Goal: Transaction & Acquisition: Subscribe to service/newsletter

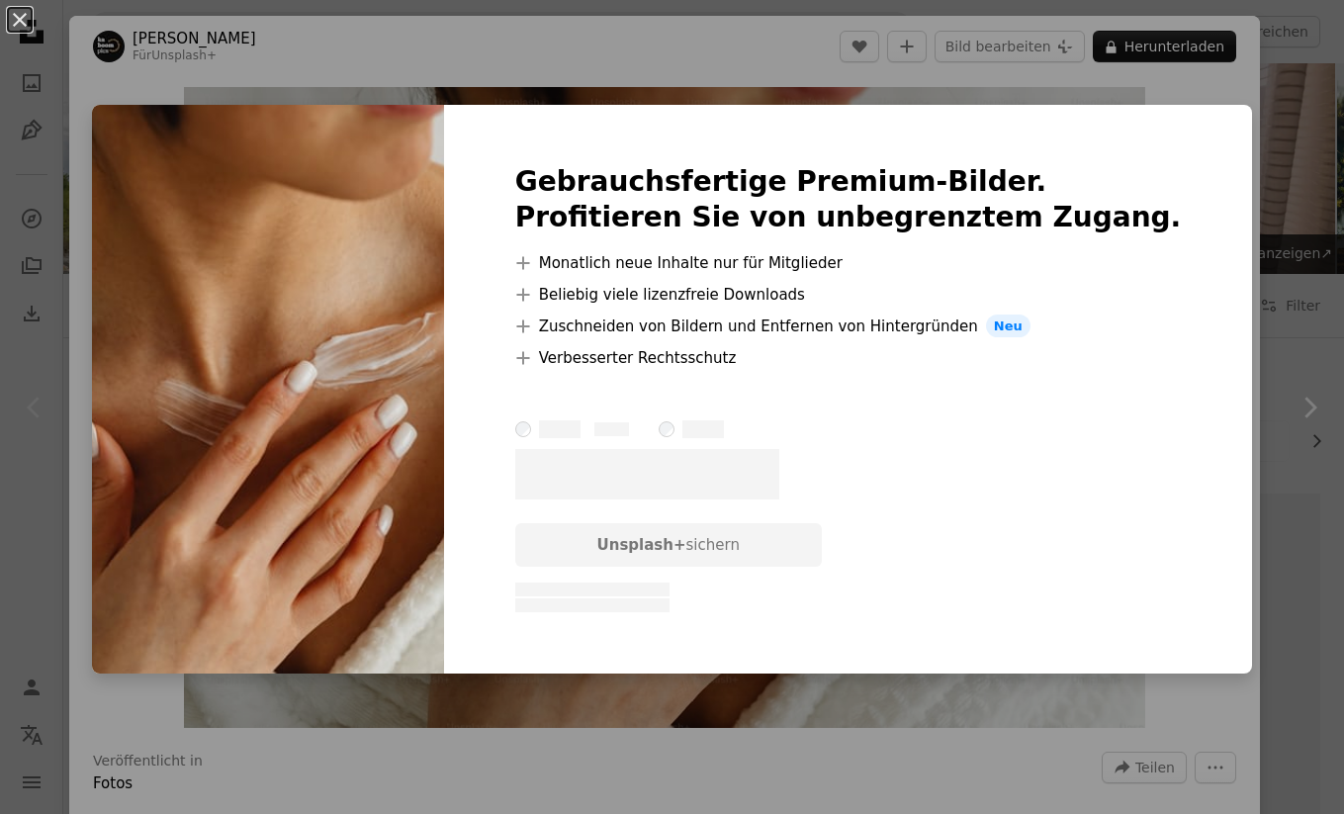
scroll to position [16961, 0]
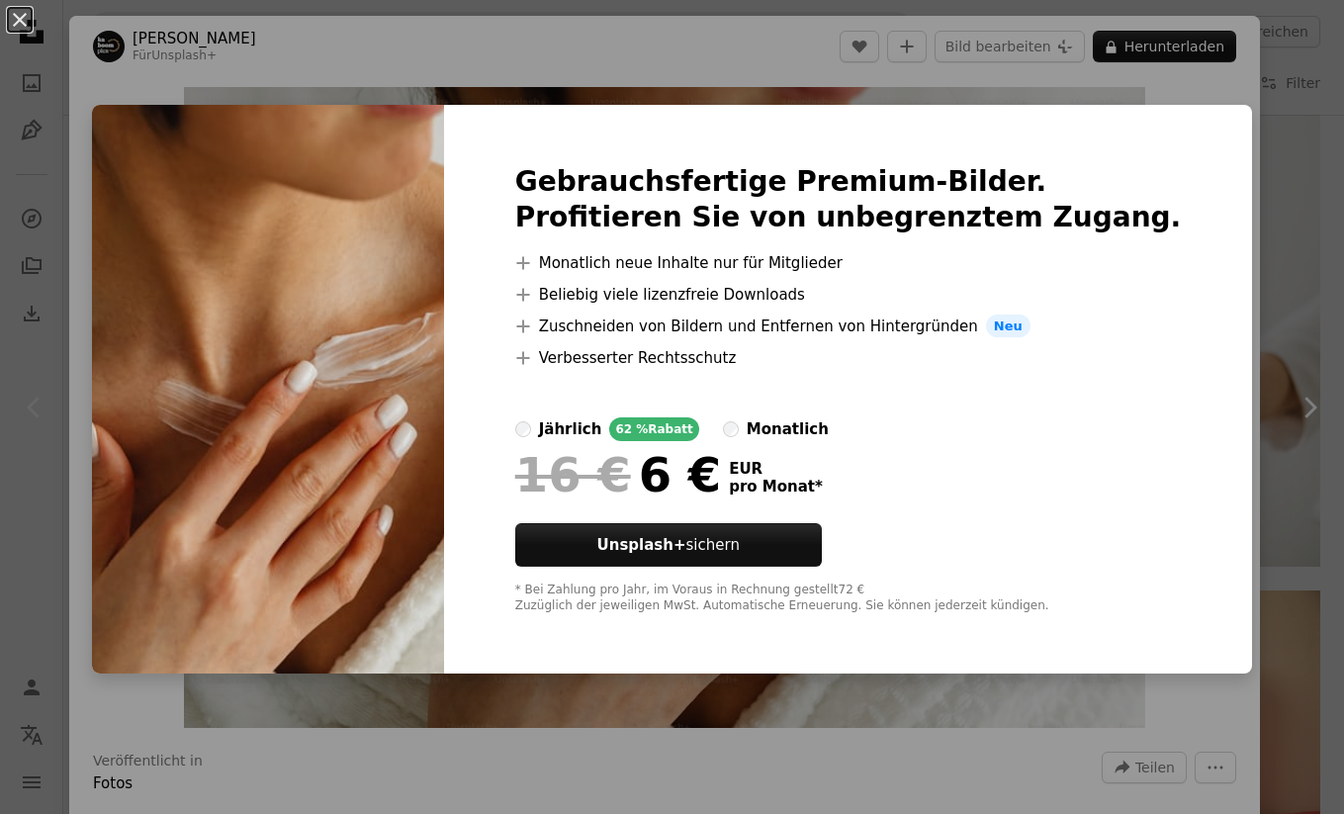
click at [703, 52] on div "An X shape Gebrauchsfertige Premium-Bilder. Profitieren Sie von unbegrenztem Zu…" at bounding box center [672, 407] width 1344 height 814
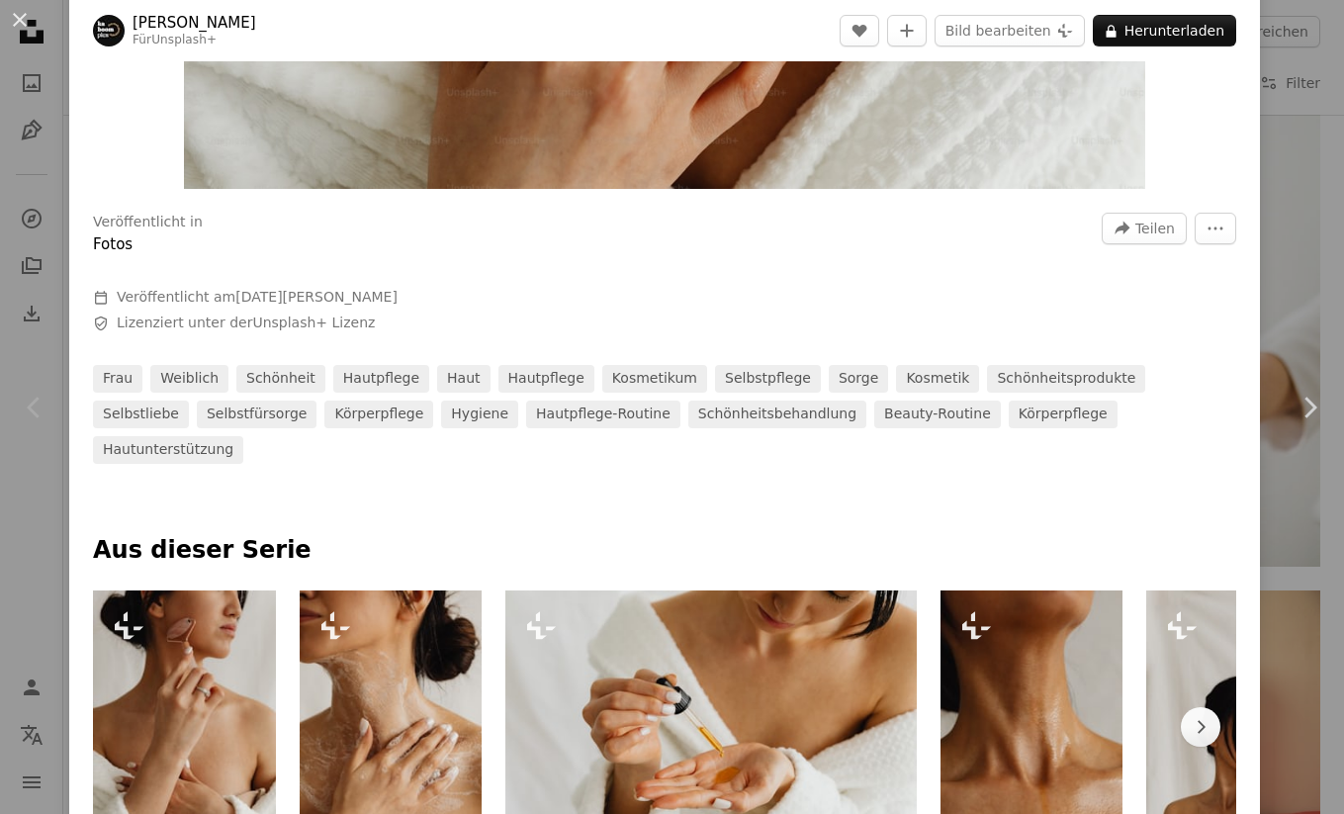
scroll to position [595, 0]
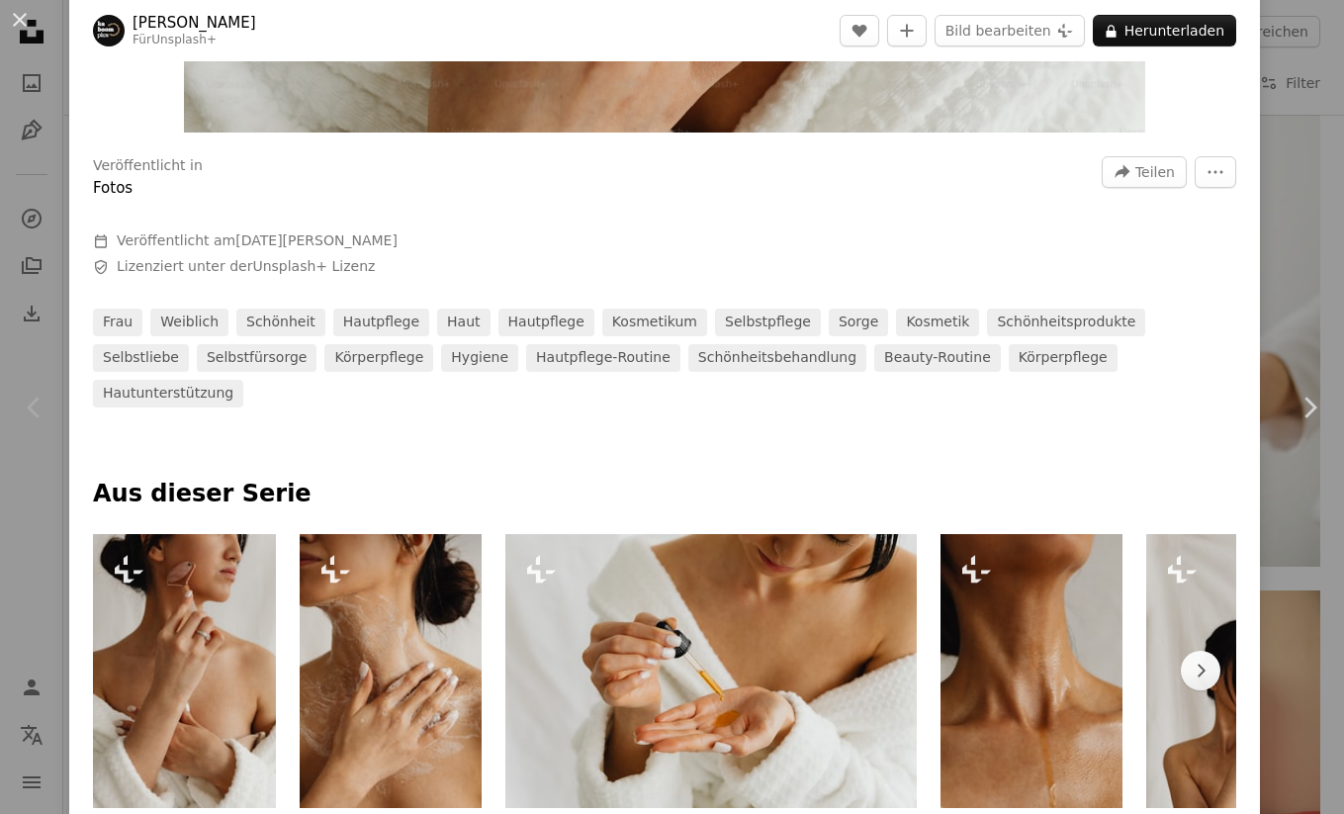
click at [414, 629] on img at bounding box center [391, 671] width 183 height 274
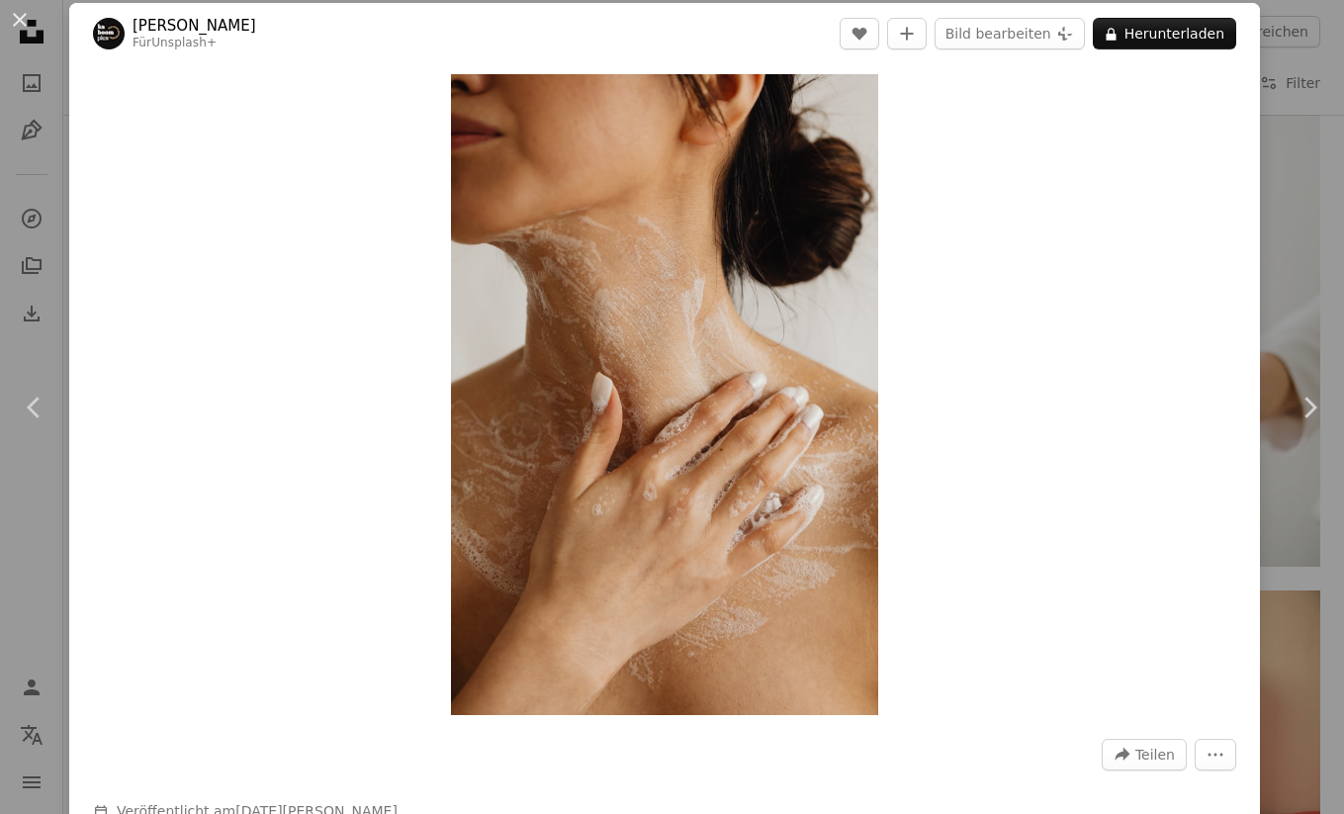
scroll to position [8, 0]
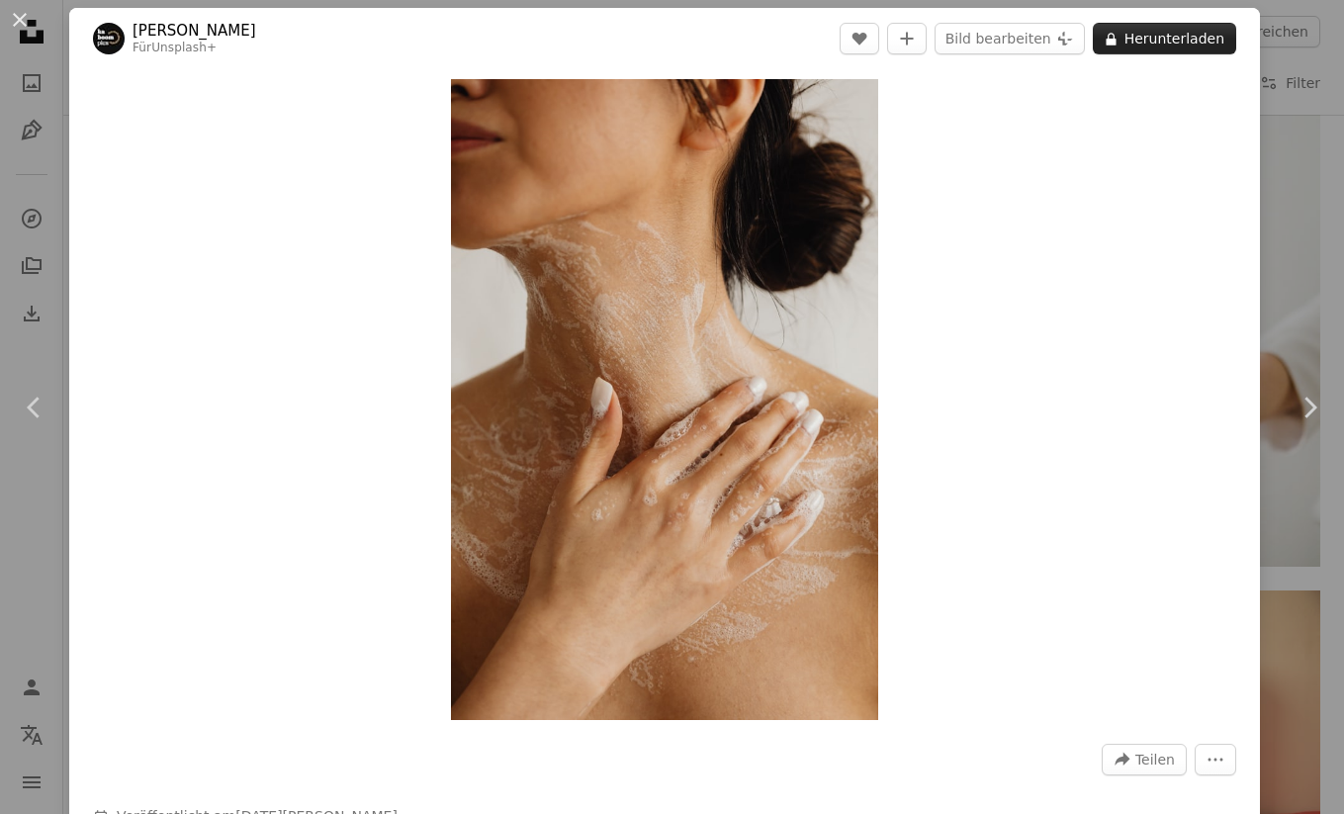
click at [1165, 39] on button "A lock Herunterladen" at bounding box center [1164, 39] width 143 height 32
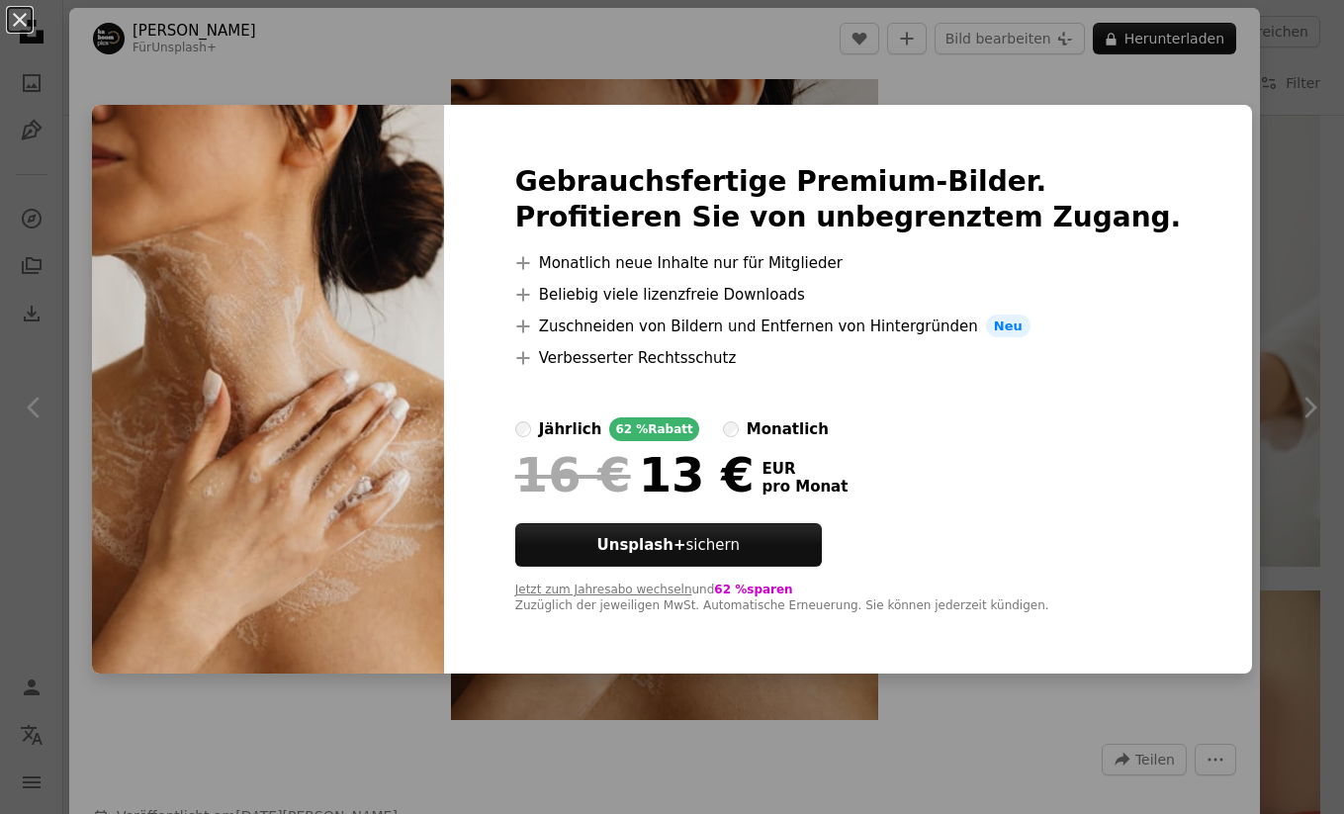
click at [927, 709] on div "An X shape Gebrauchsfertige Premium-Bilder. Profitieren Sie von unbegrenztem Zu…" at bounding box center [672, 407] width 1344 height 814
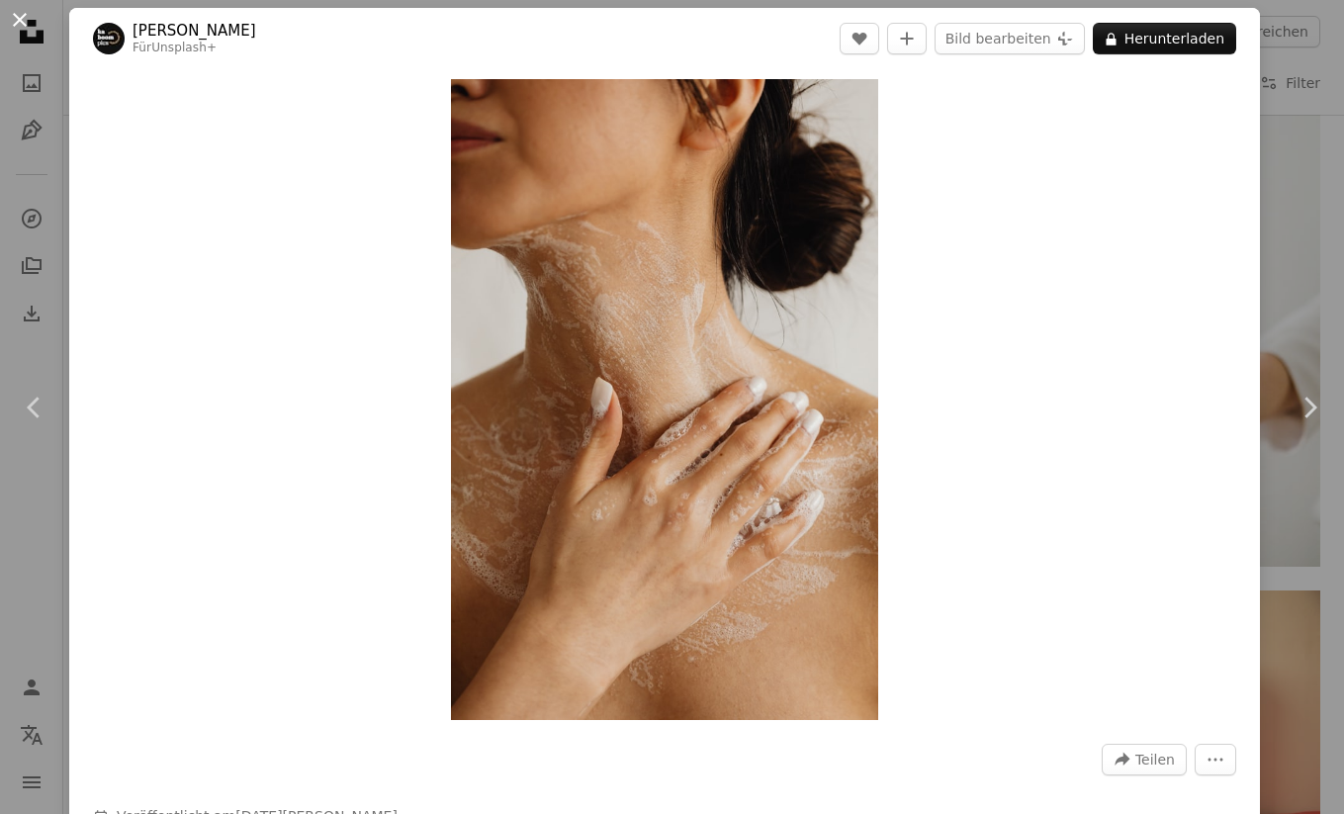
click at [12, 17] on button "An X shape" at bounding box center [20, 20] width 24 height 24
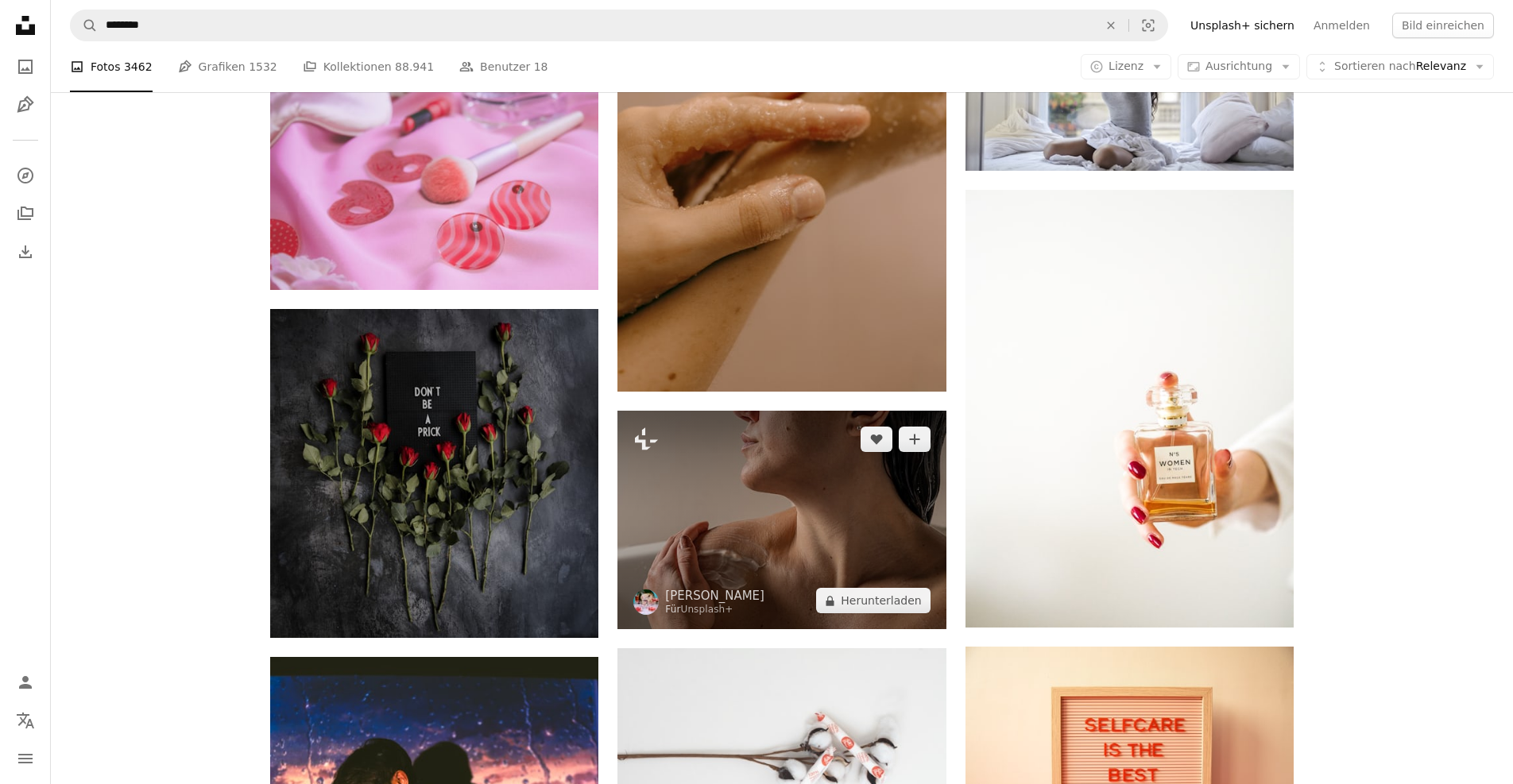
scroll to position [13918, 0]
click at [804, 543] on img at bounding box center [782, 519] width 329 height 218
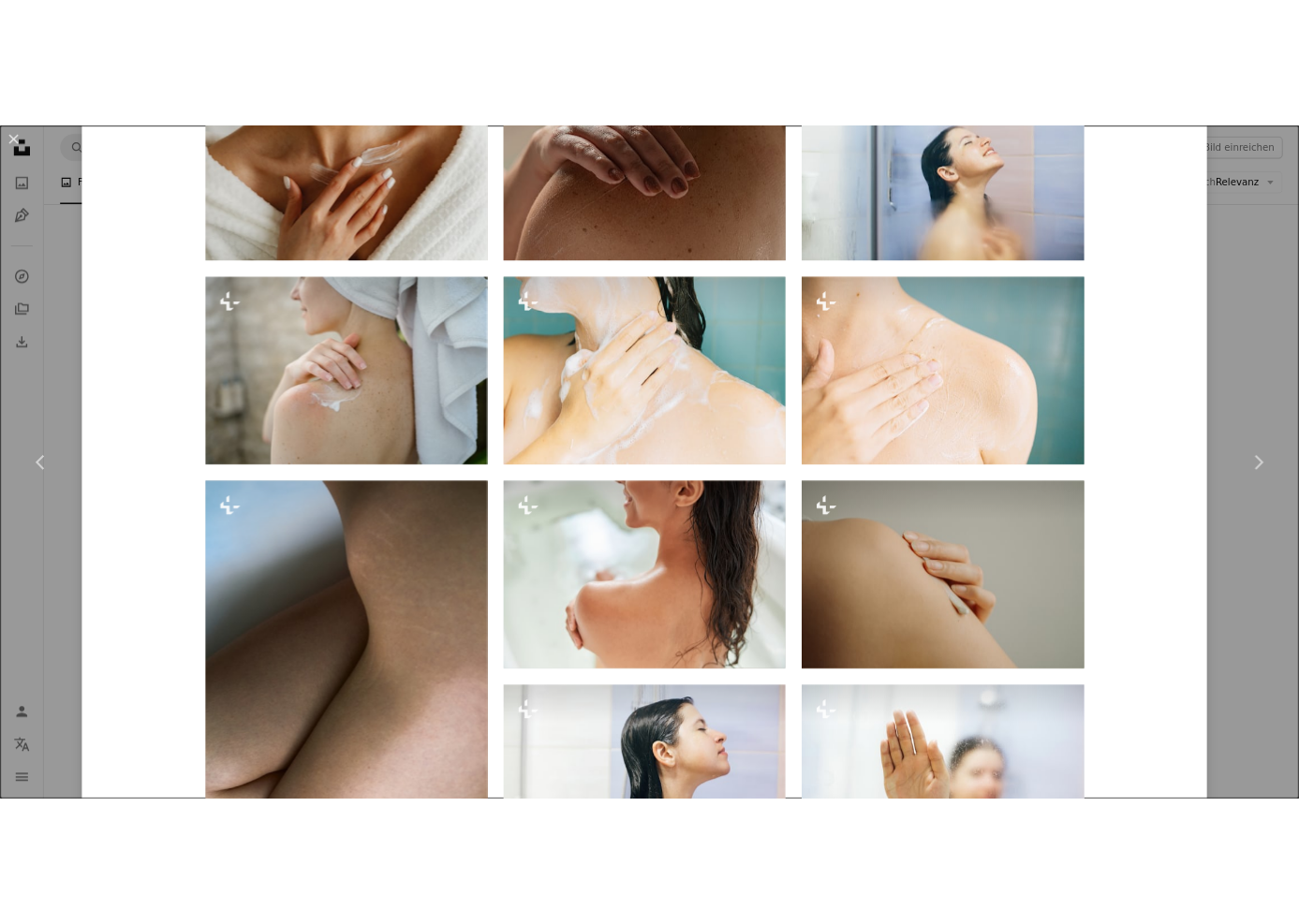
scroll to position [1623, 0]
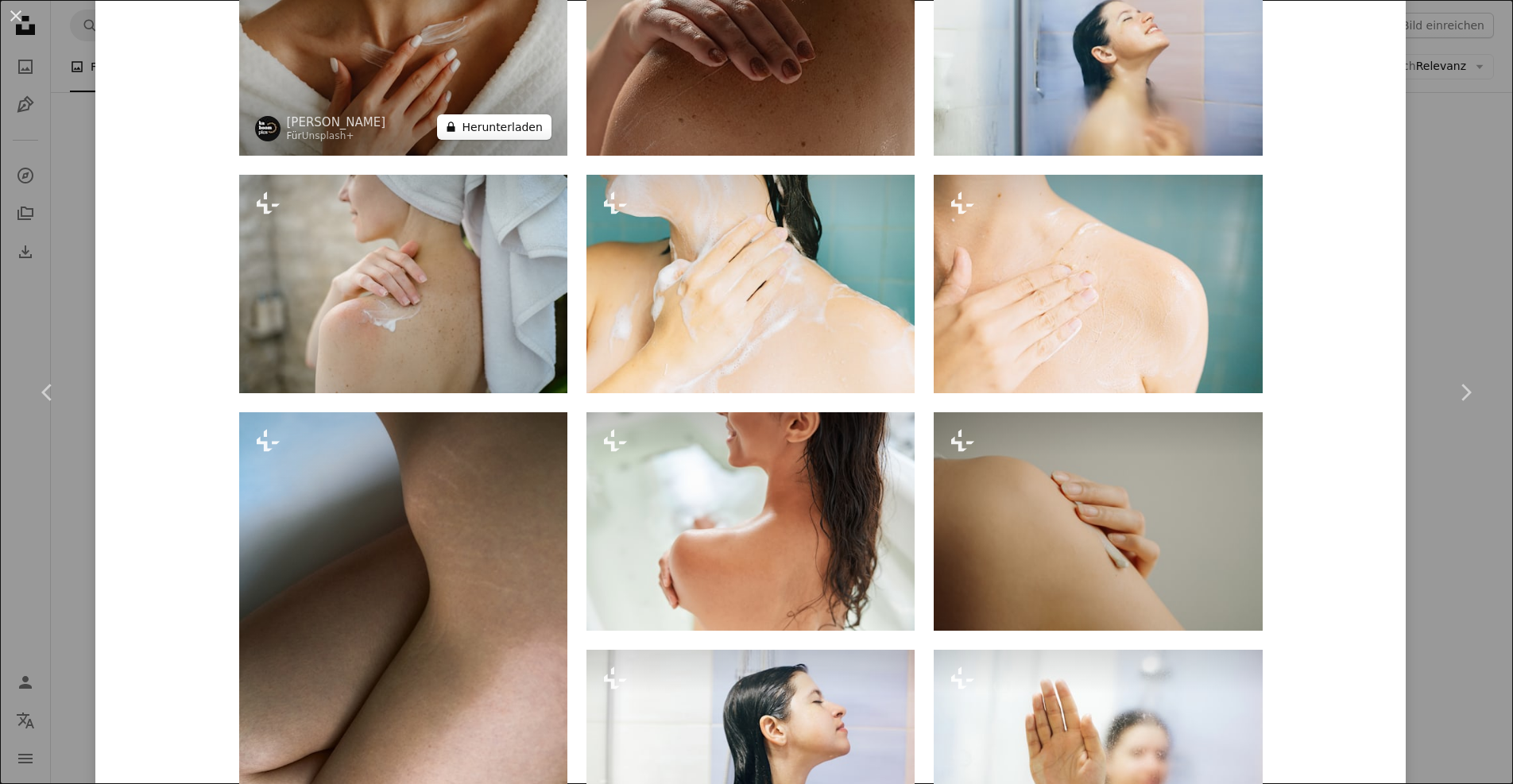
click at [488, 114] on button "A lock Herunterladen" at bounding box center [493, 127] width 113 height 26
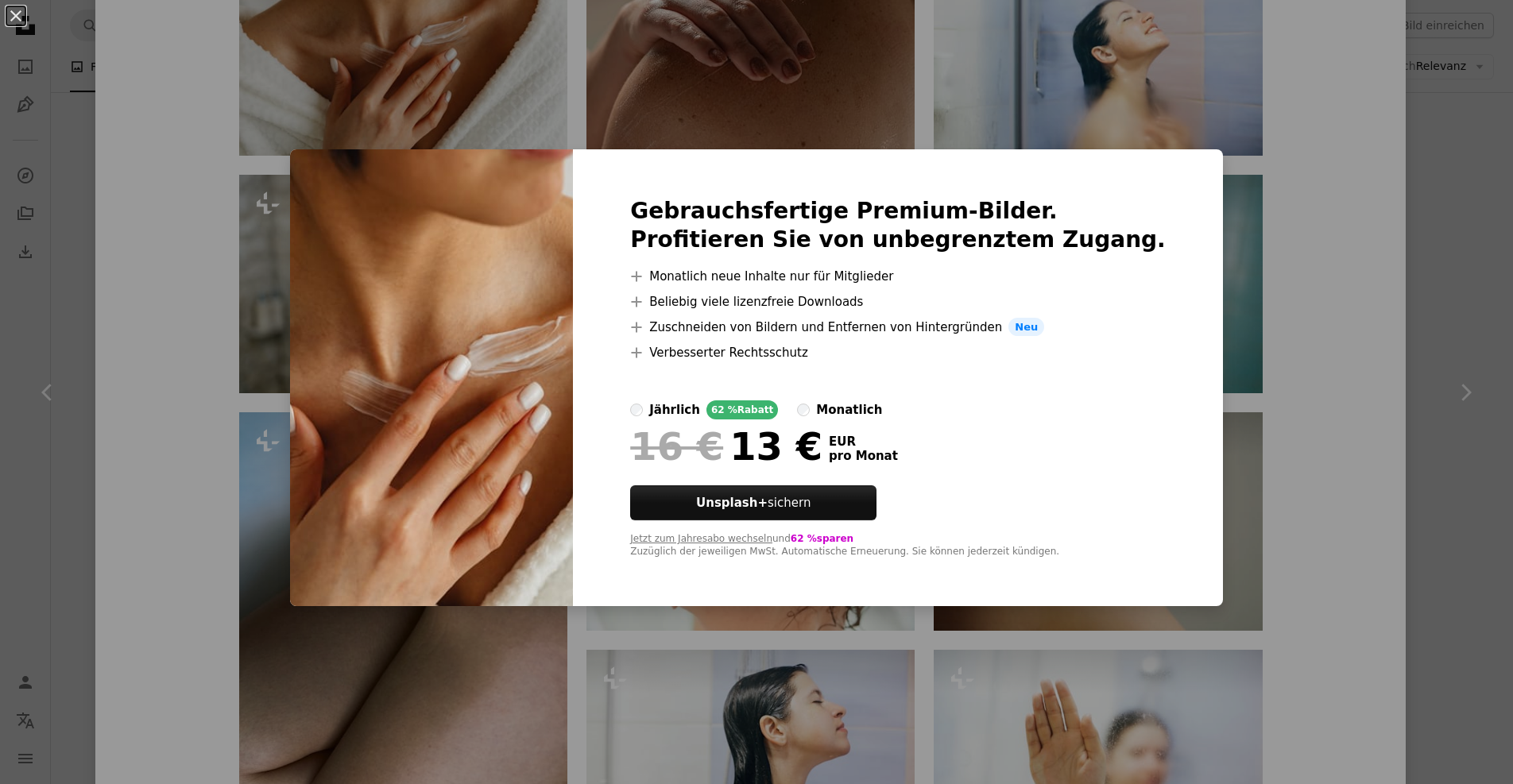
click at [1079, 311] on div "An X shape Gebrauchsfertige Premium-Bilder. Profitieren Sie von unbegrenztem Zu…" at bounding box center [756, 392] width 1513 height 784
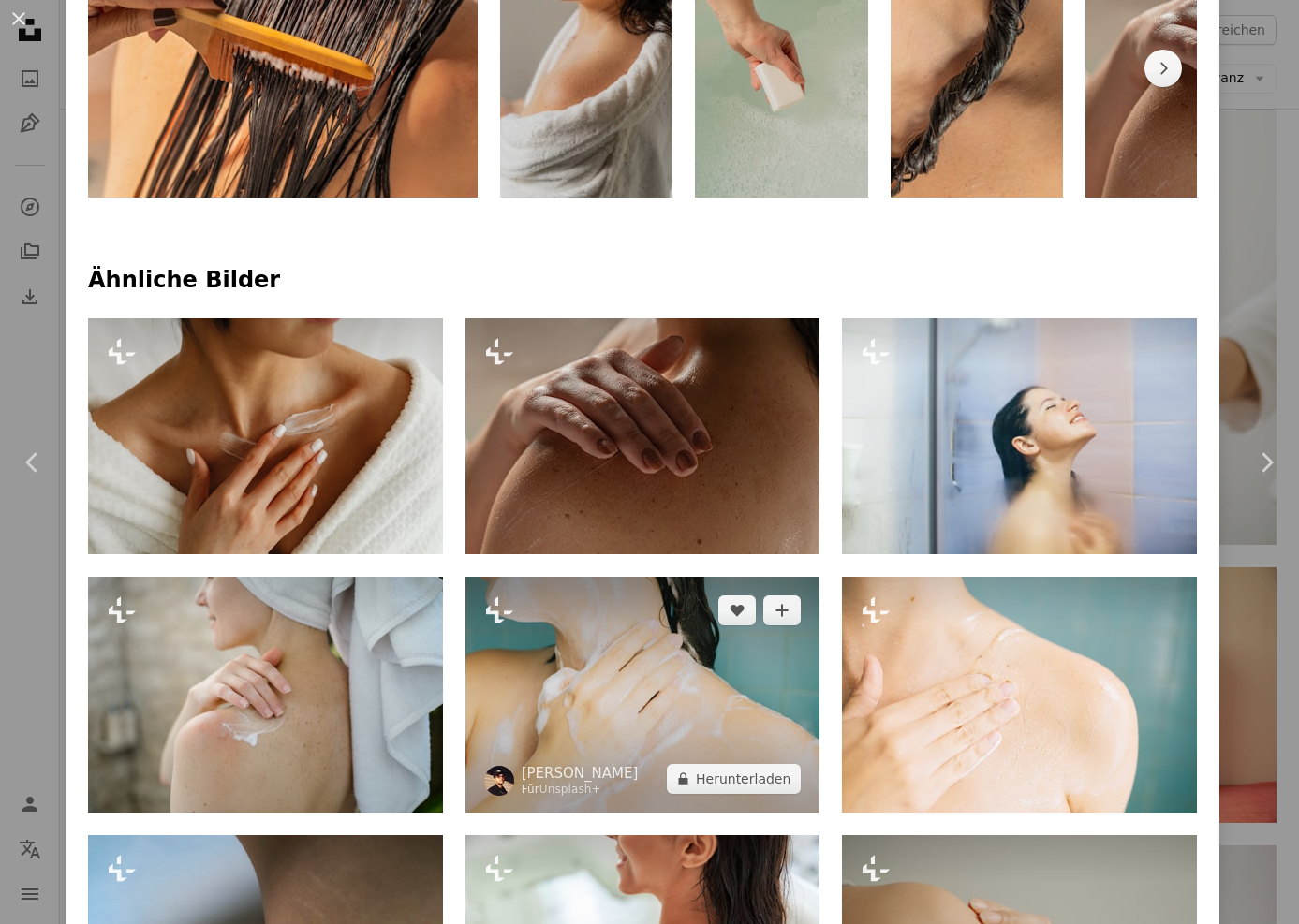
scroll to position [1192, 0]
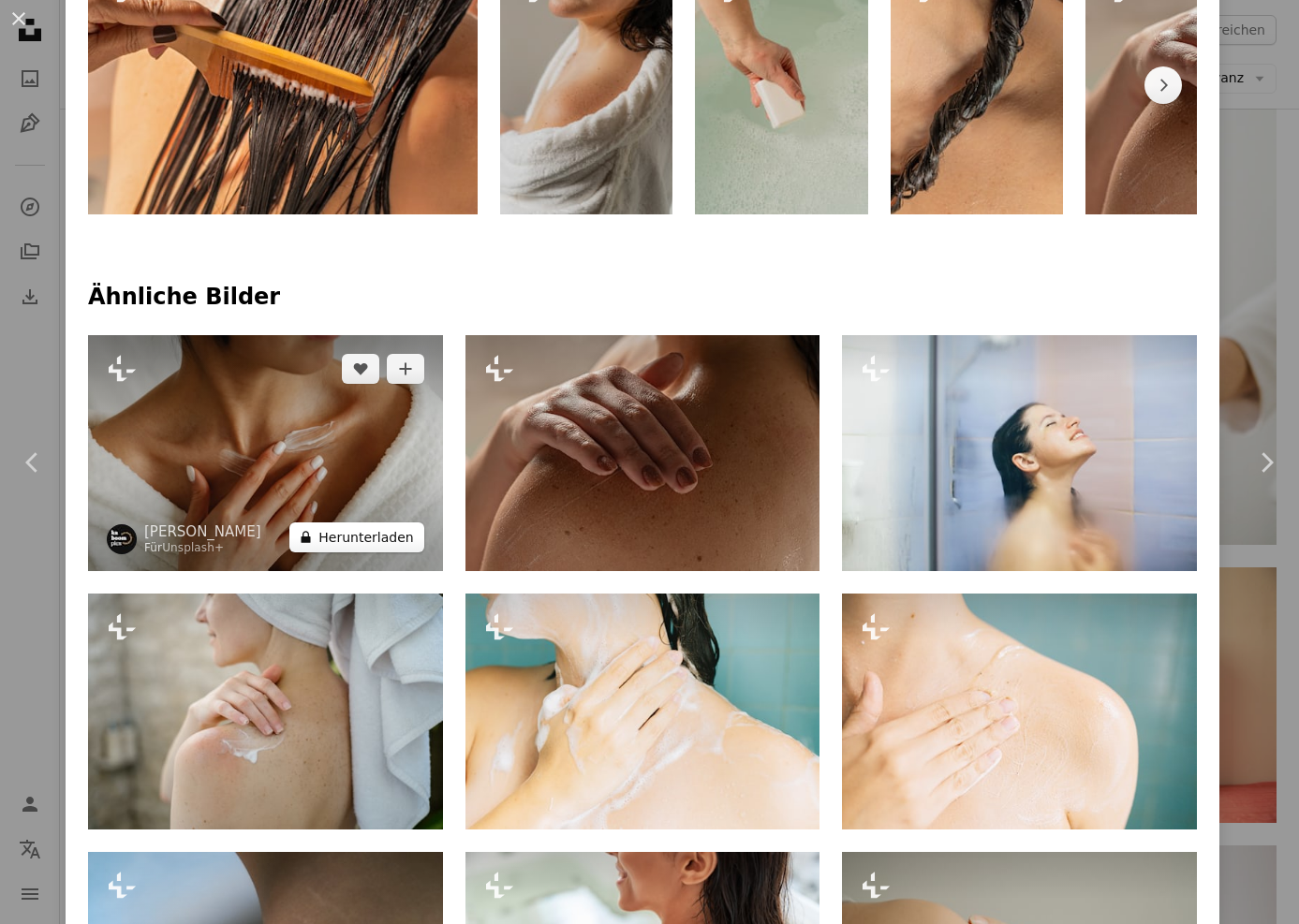
click at [366, 545] on button "A lock Herunterladen" at bounding box center [356, 538] width 133 height 30
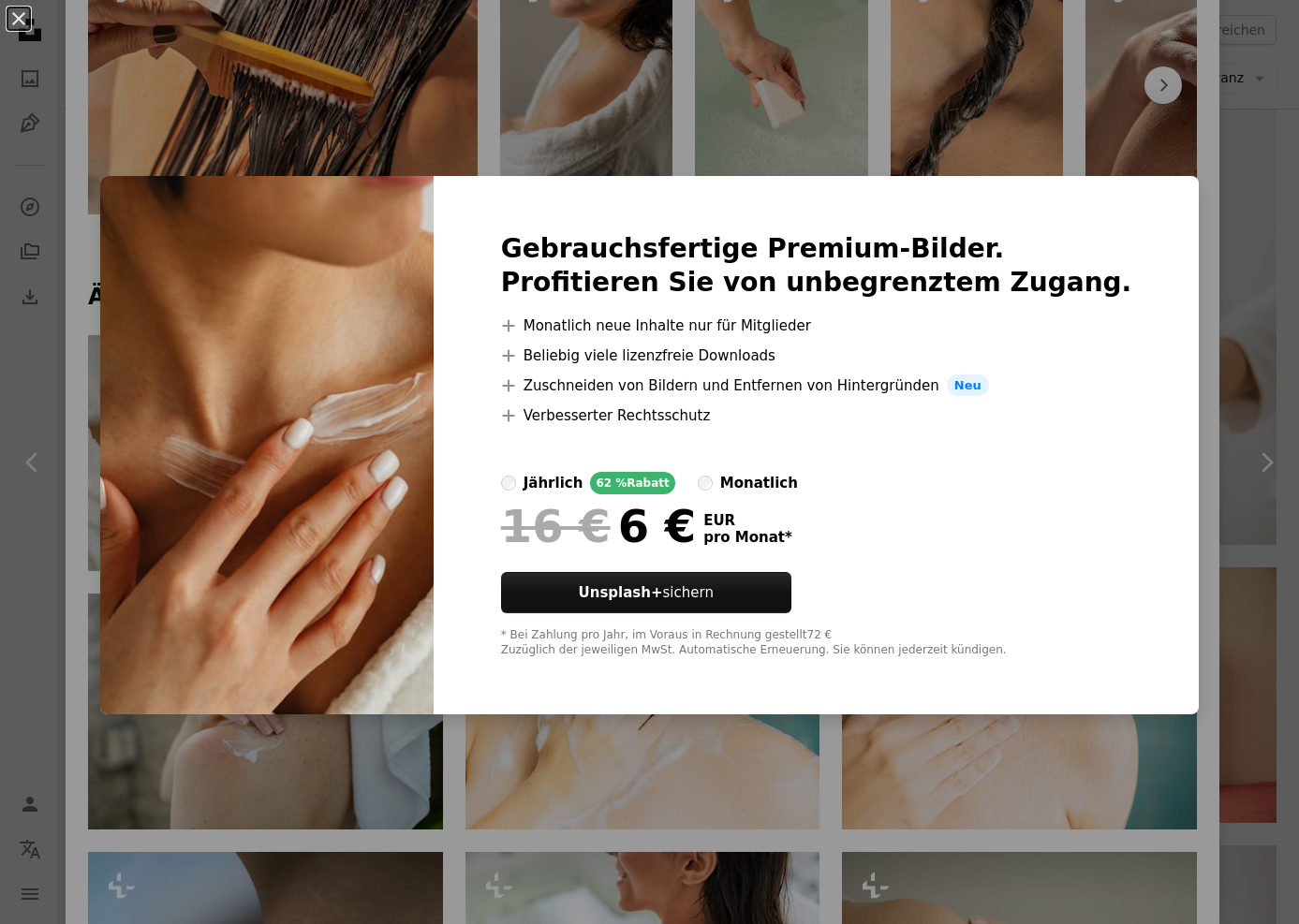
click at [589, 643] on div "* Bei Zahlung pro Jahr, im Voraus in Rechnung gestellt 72 € Zuzüglich der jewei…" at bounding box center [816, 644] width 632 height 30
click at [1159, 121] on div "An X shape Gebrauchsfertige Premium-Bilder. Profitieren Sie von unbegrenztem Zu…" at bounding box center [650, 462] width 1299 height 924
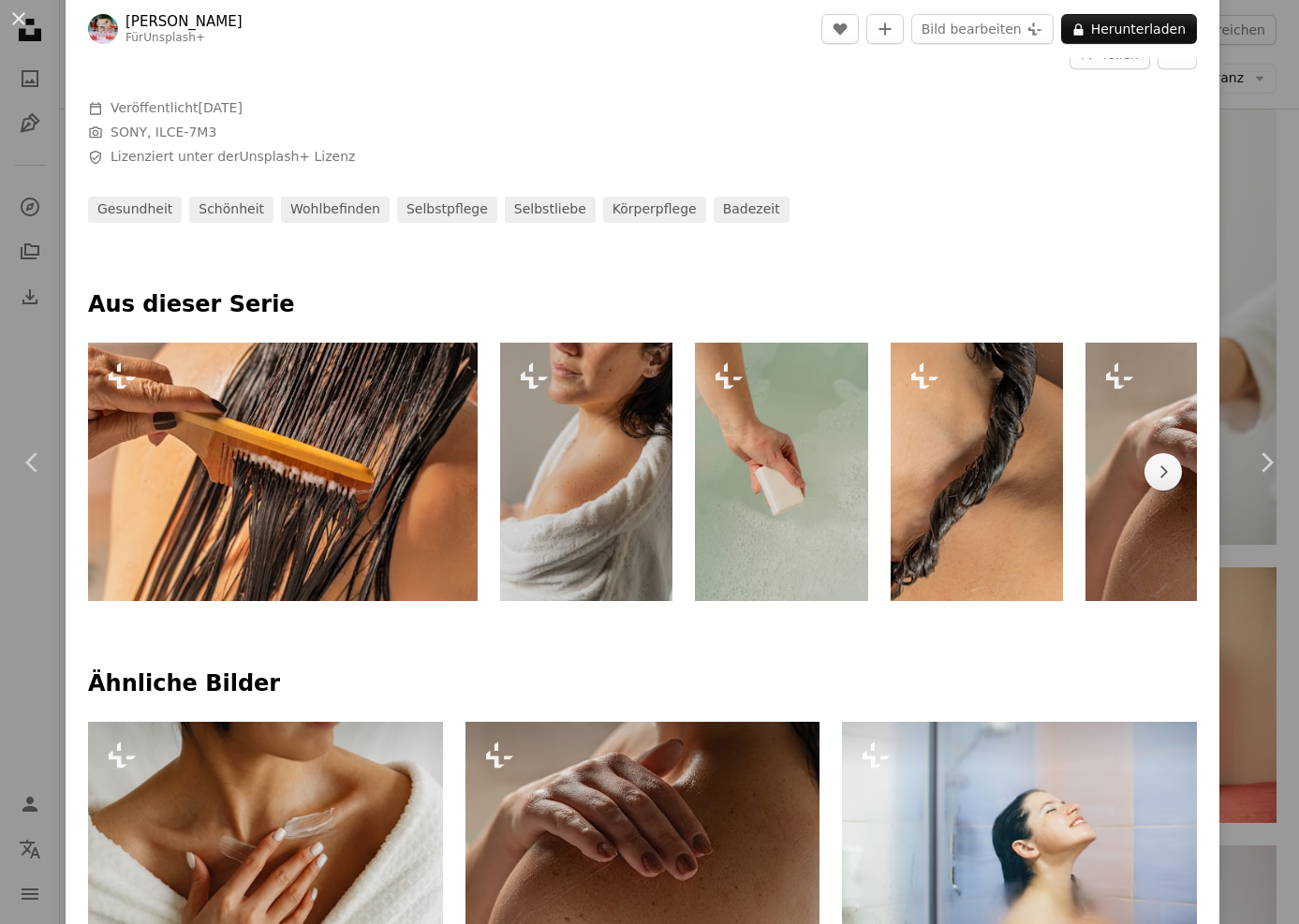
scroll to position [807, 0]
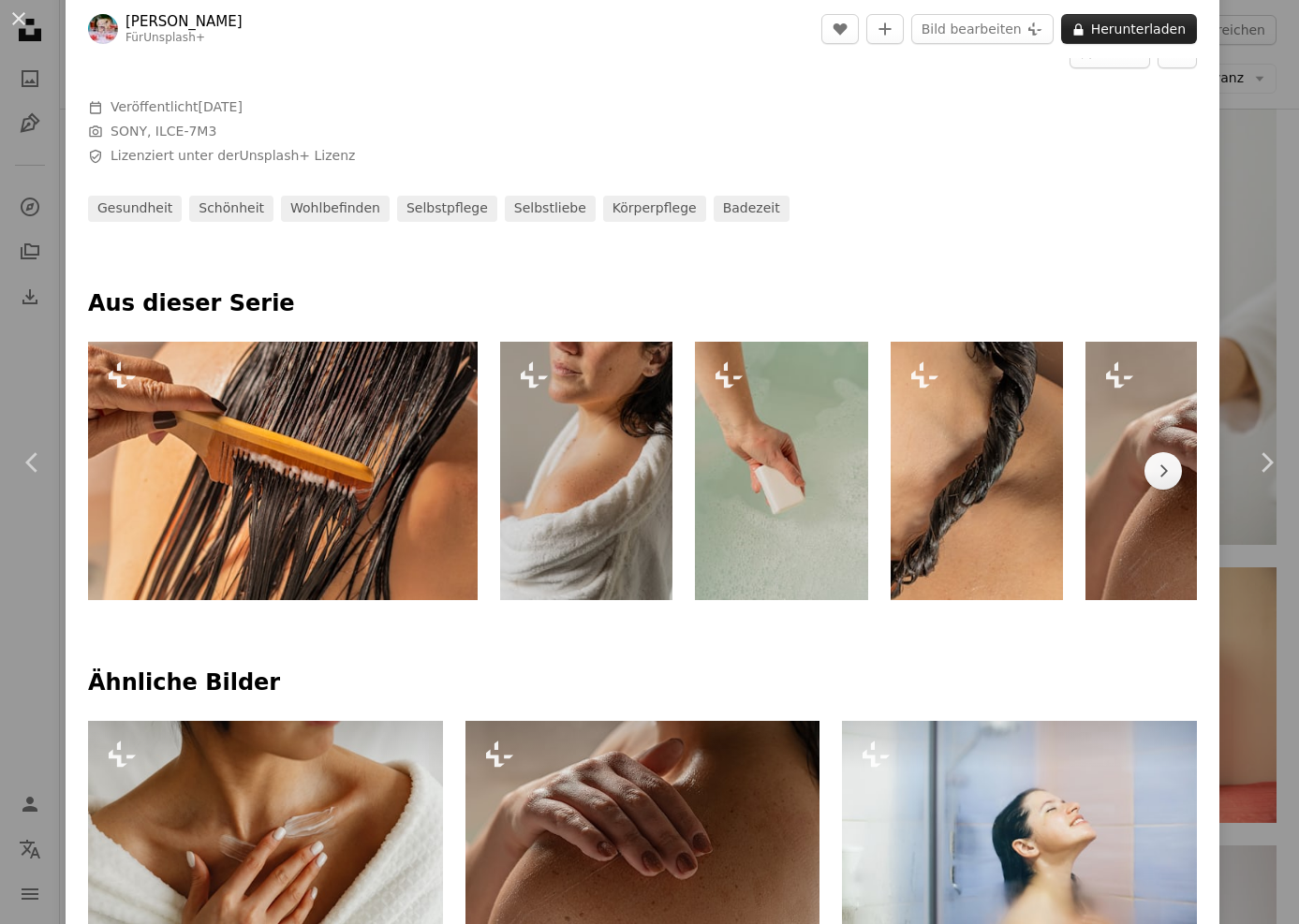
click at [1164, 27] on button "A lock Herunterladen" at bounding box center [1129, 29] width 135 height 30
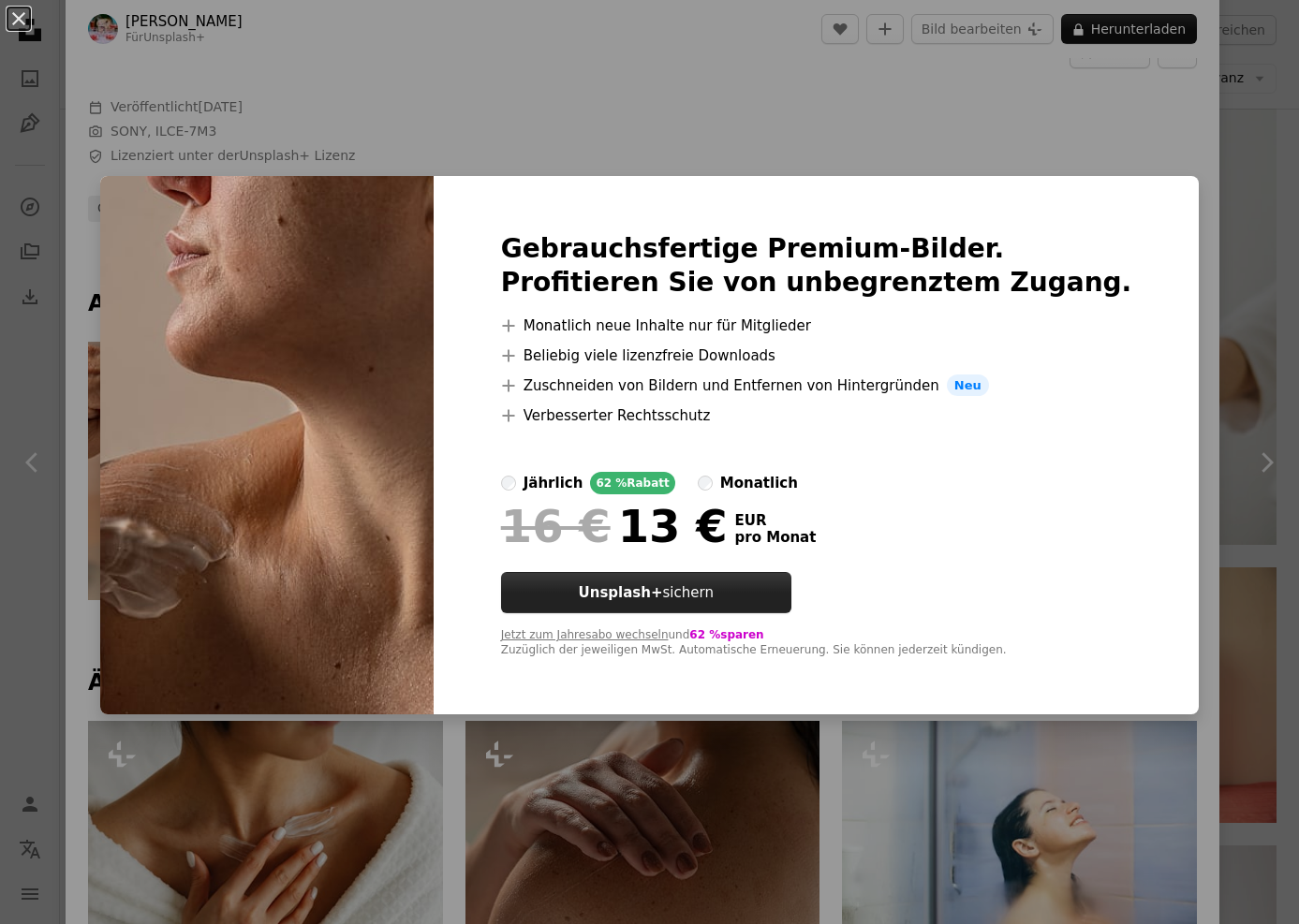
click at [753, 584] on button "Unsplash+ sichern" at bounding box center [646, 593] width 291 height 42
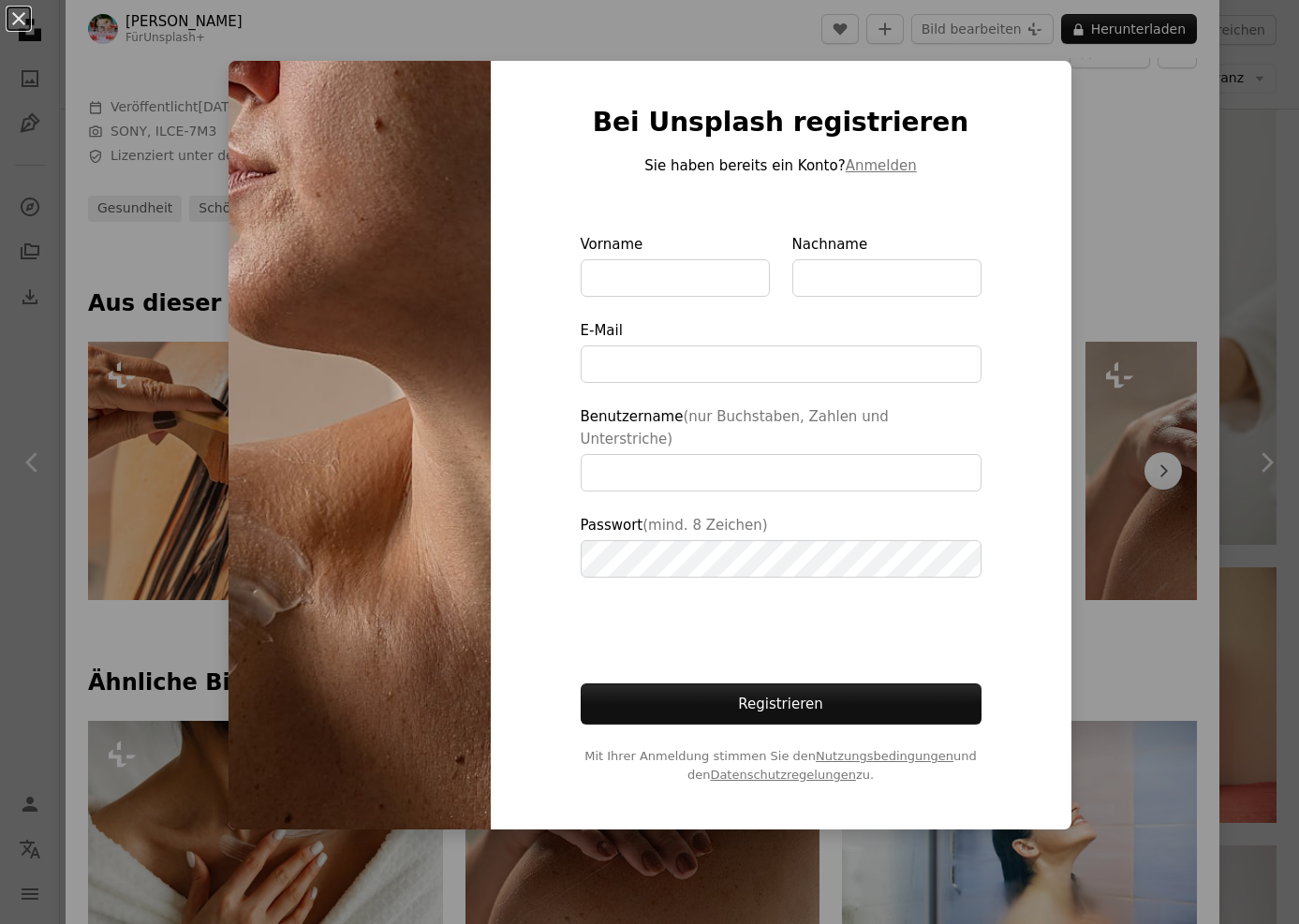
click at [1072, 197] on div "An X shape Bei Unsplash registrieren Sie haben bereits ein Konto? Anmelden Vorn…" at bounding box center [650, 462] width 1299 height 924
click at [30, 30] on button "An X shape" at bounding box center [19, 19] width 23 height 23
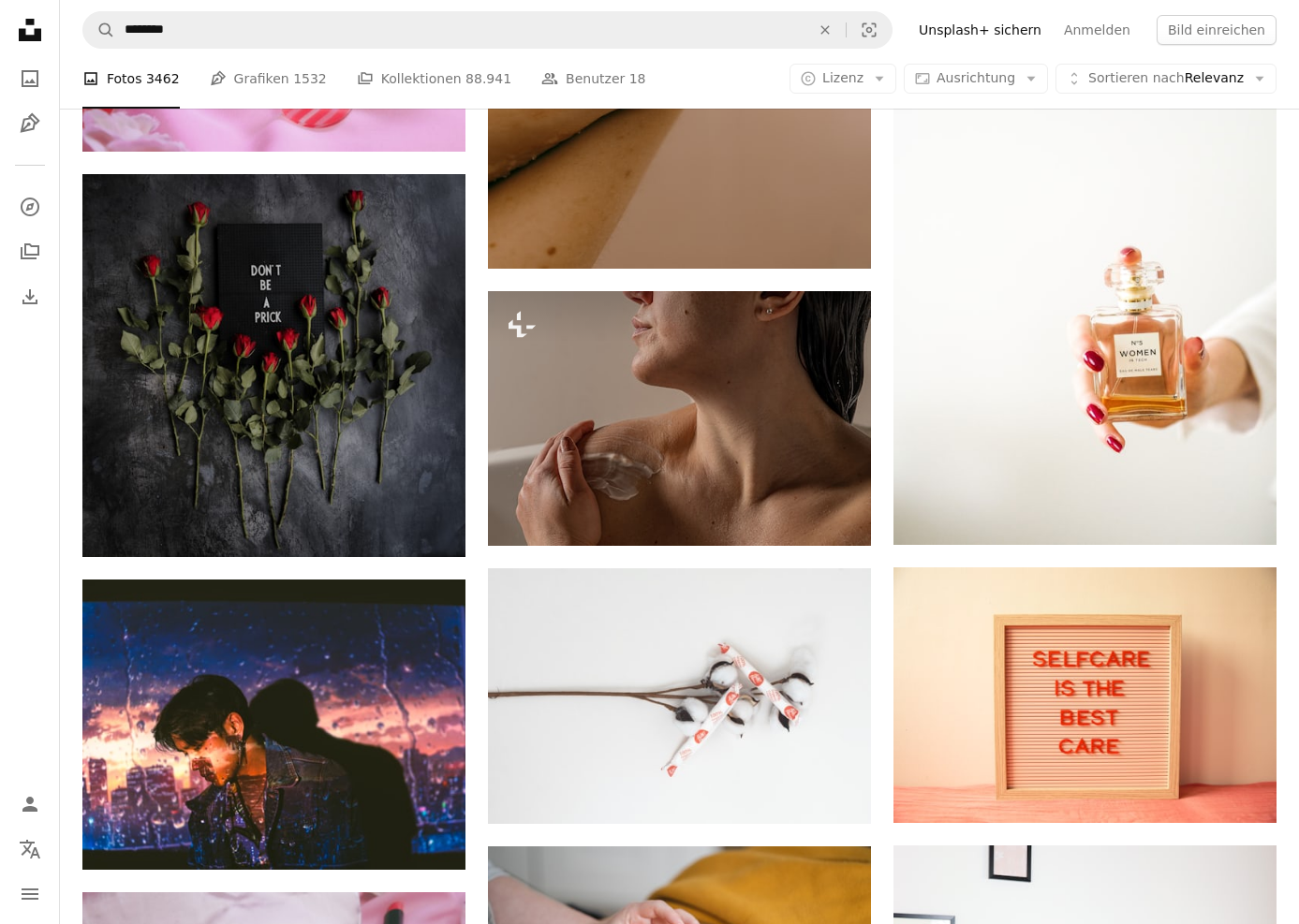
click at [13, 16] on icon "Unsplash logo Unsplash-Startseite" at bounding box center [30, 30] width 38 height 38
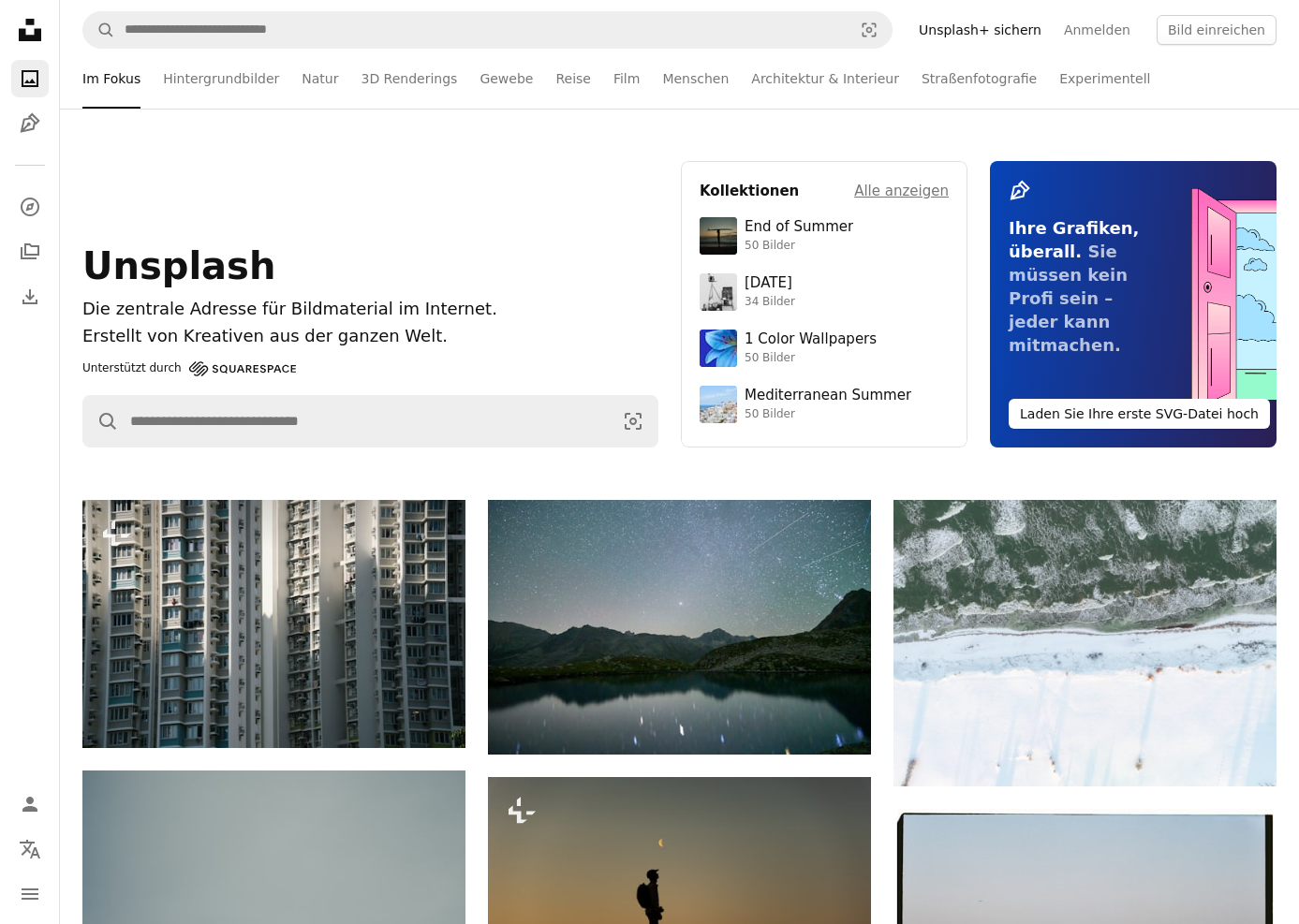
click at [990, 29] on link "Unsplash+ sichern" at bounding box center [979, 30] width 145 height 30
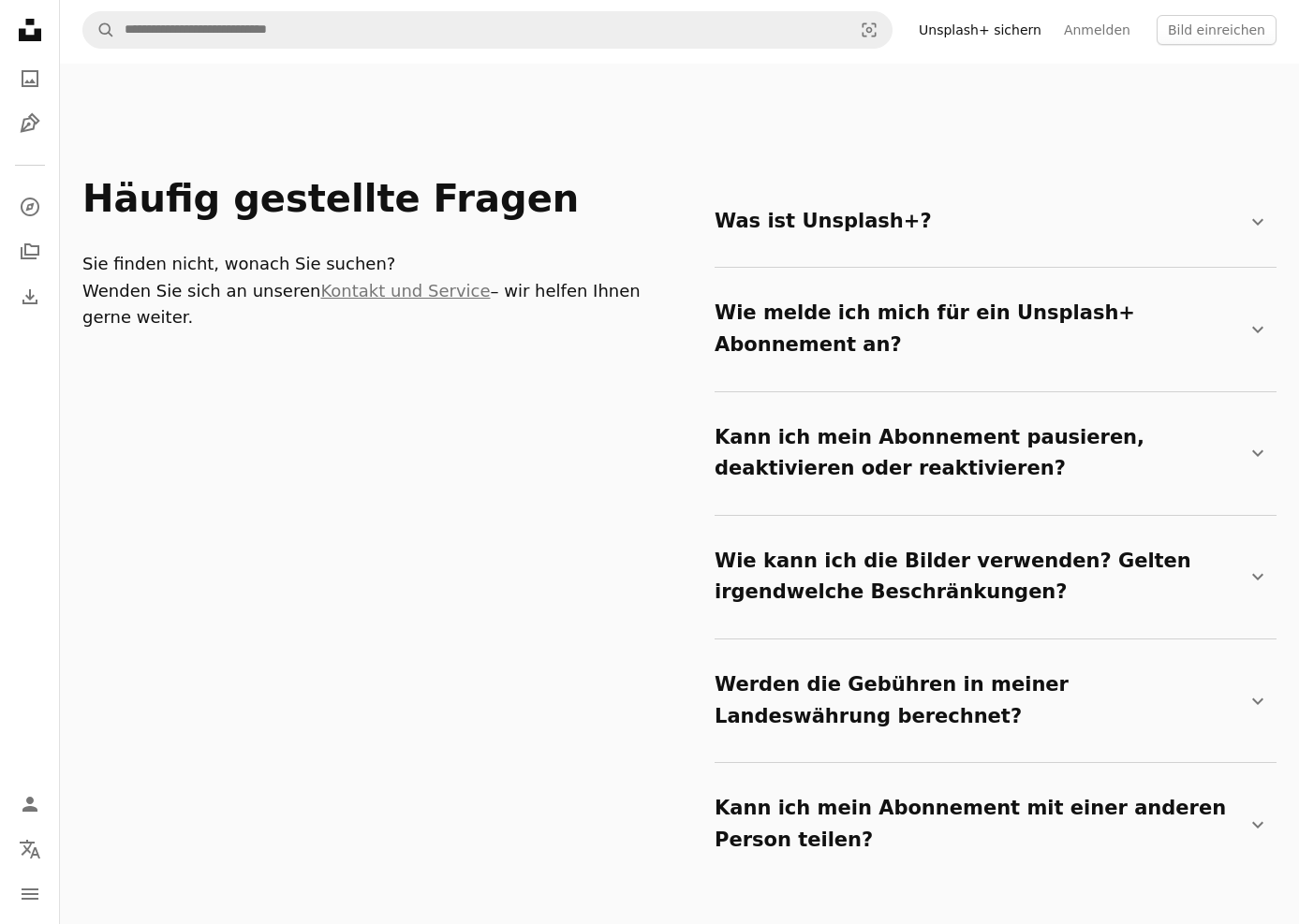
scroll to position [2967, 0]
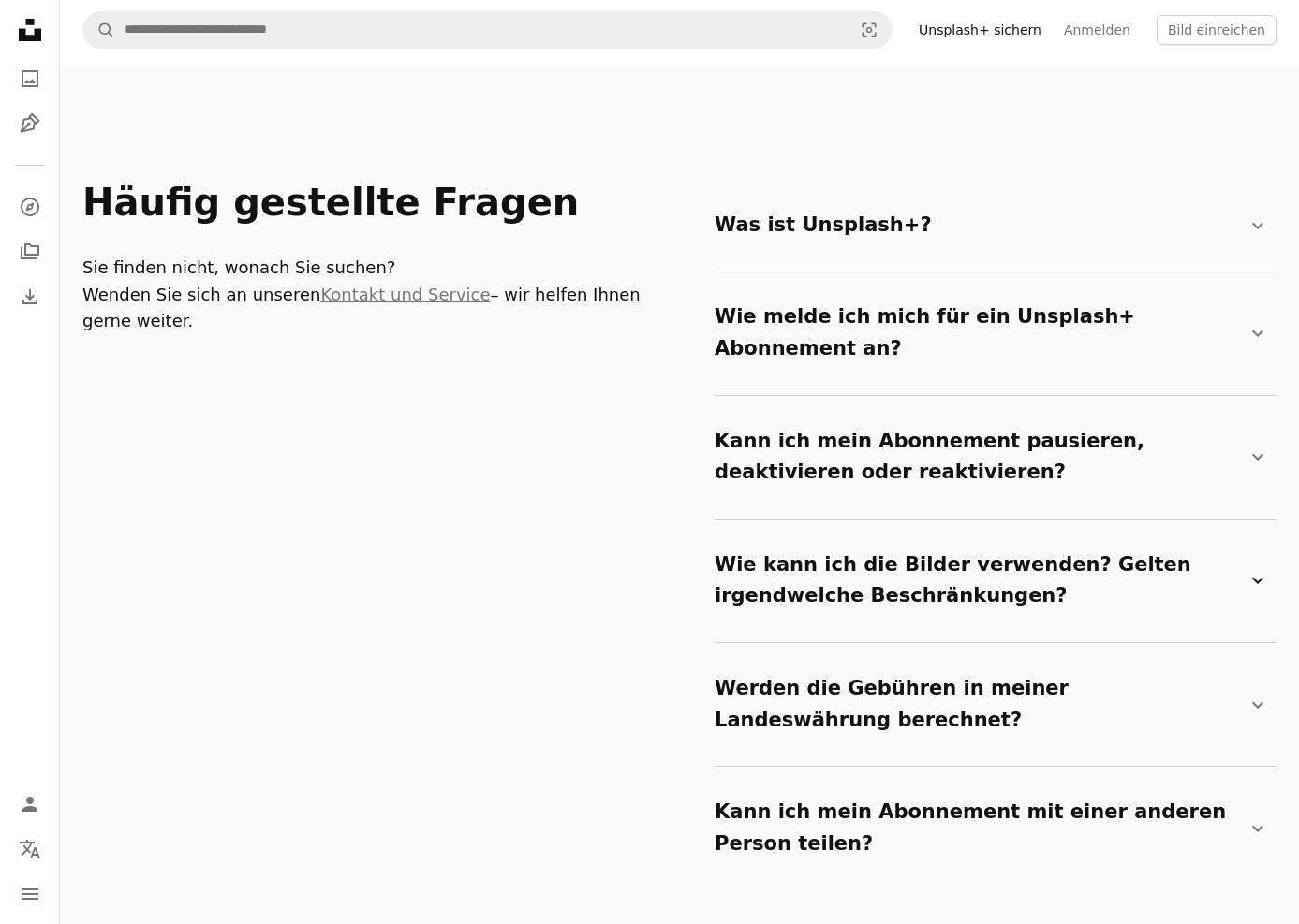
click at [934, 535] on summary "Wie kann ich die Bilder verwenden? Gelten irgendwelche Beschränkungen? Chevron …" at bounding box center [992, 581] width 555 height 93
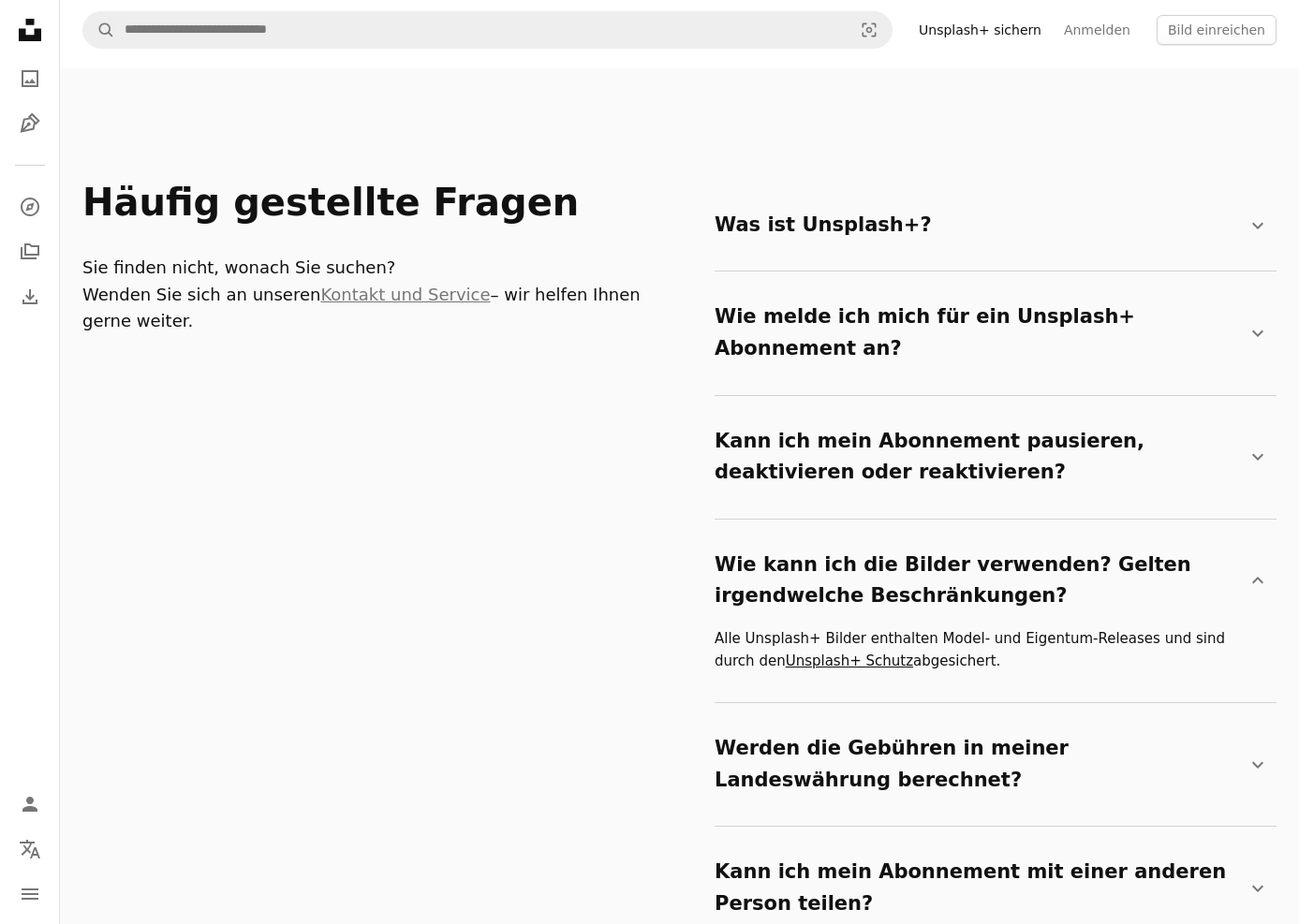
click at [799, 652] on link "Unsplash+ Schutz" at bounding box center [849, 661] width 128 height 17
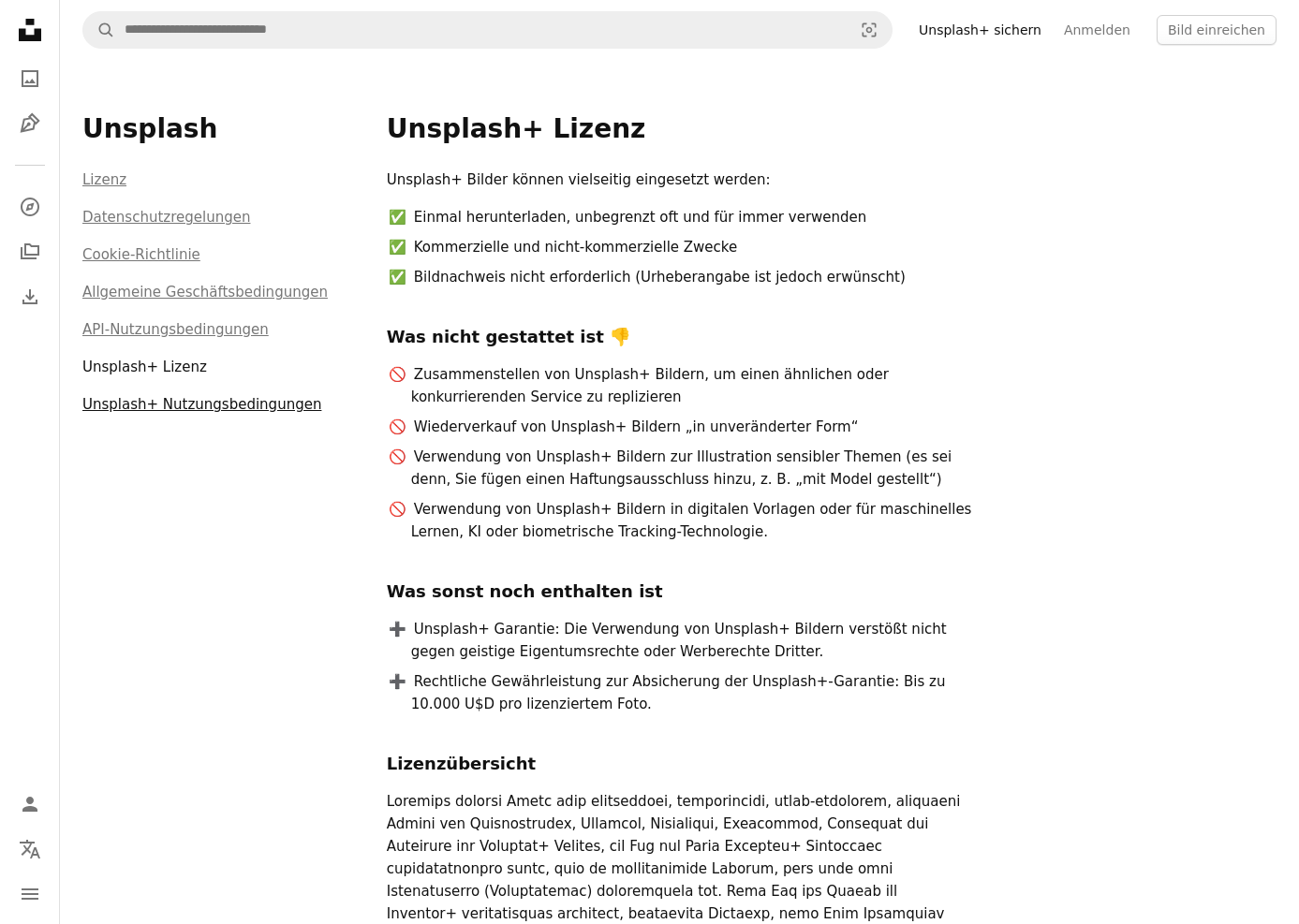
click at [187, 406] on link "Unsplash+ Nutzungsbedingungen" at bounding box center [202, 404] width 239 height 17
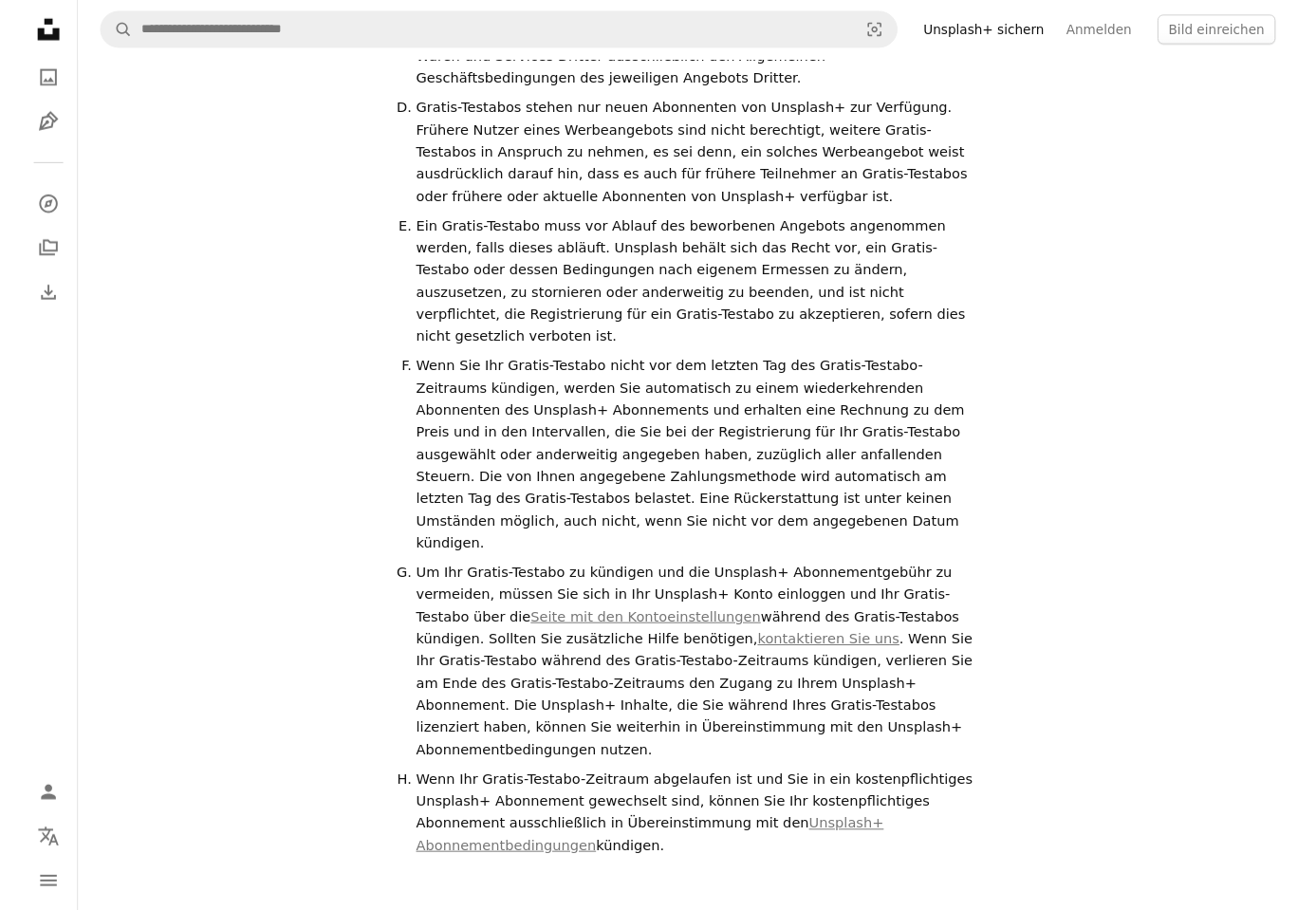
scroll to position [6724, 0]
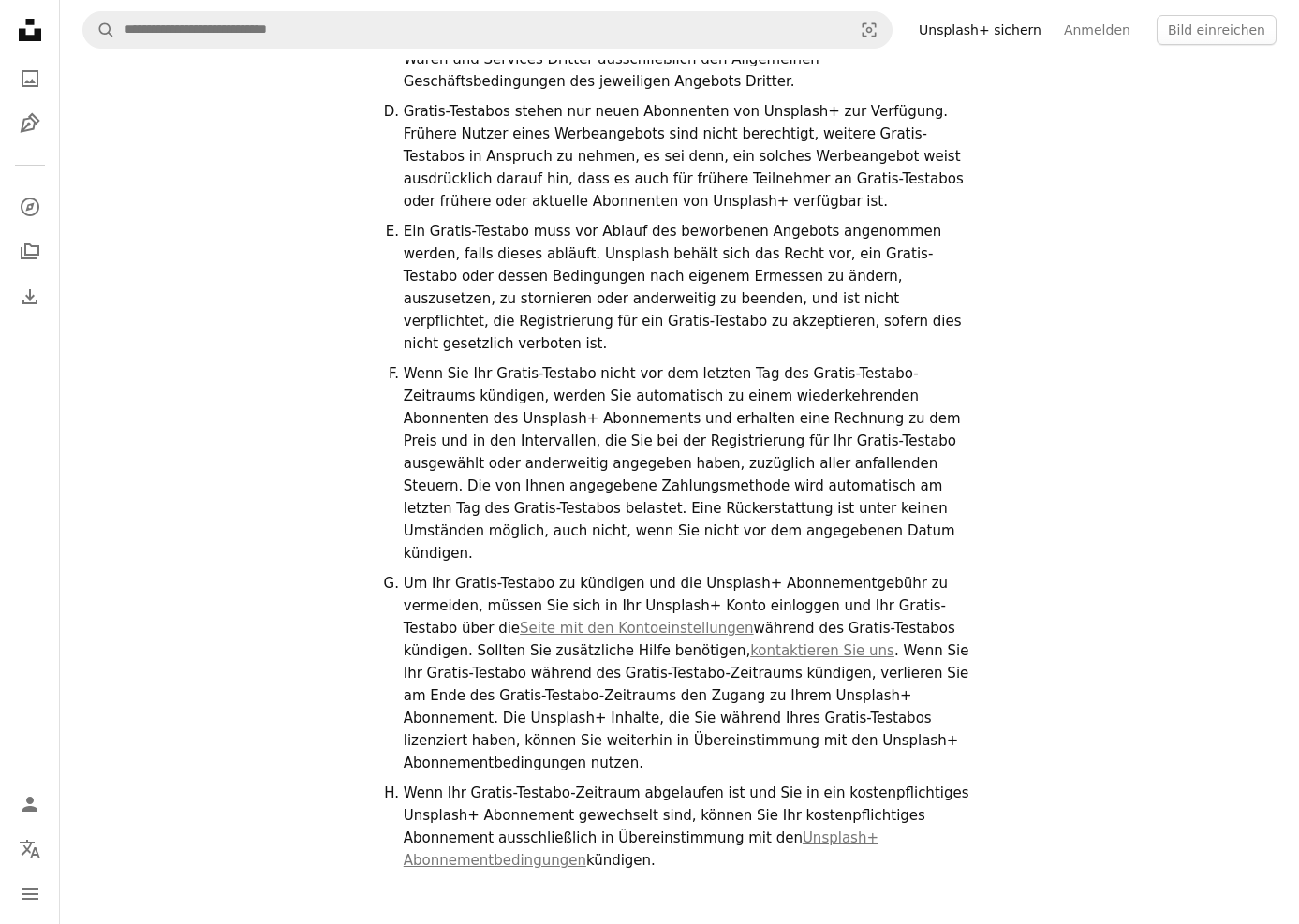
drag, startPoint x: 390, startPoint y: 131, endPoint x: 562, endPoint y: 234, distance: 200.5
copy div "Loremips+ Dolorsitametconsect Adip elit seddoeiusmo Temporincididuntutlab (etd …"
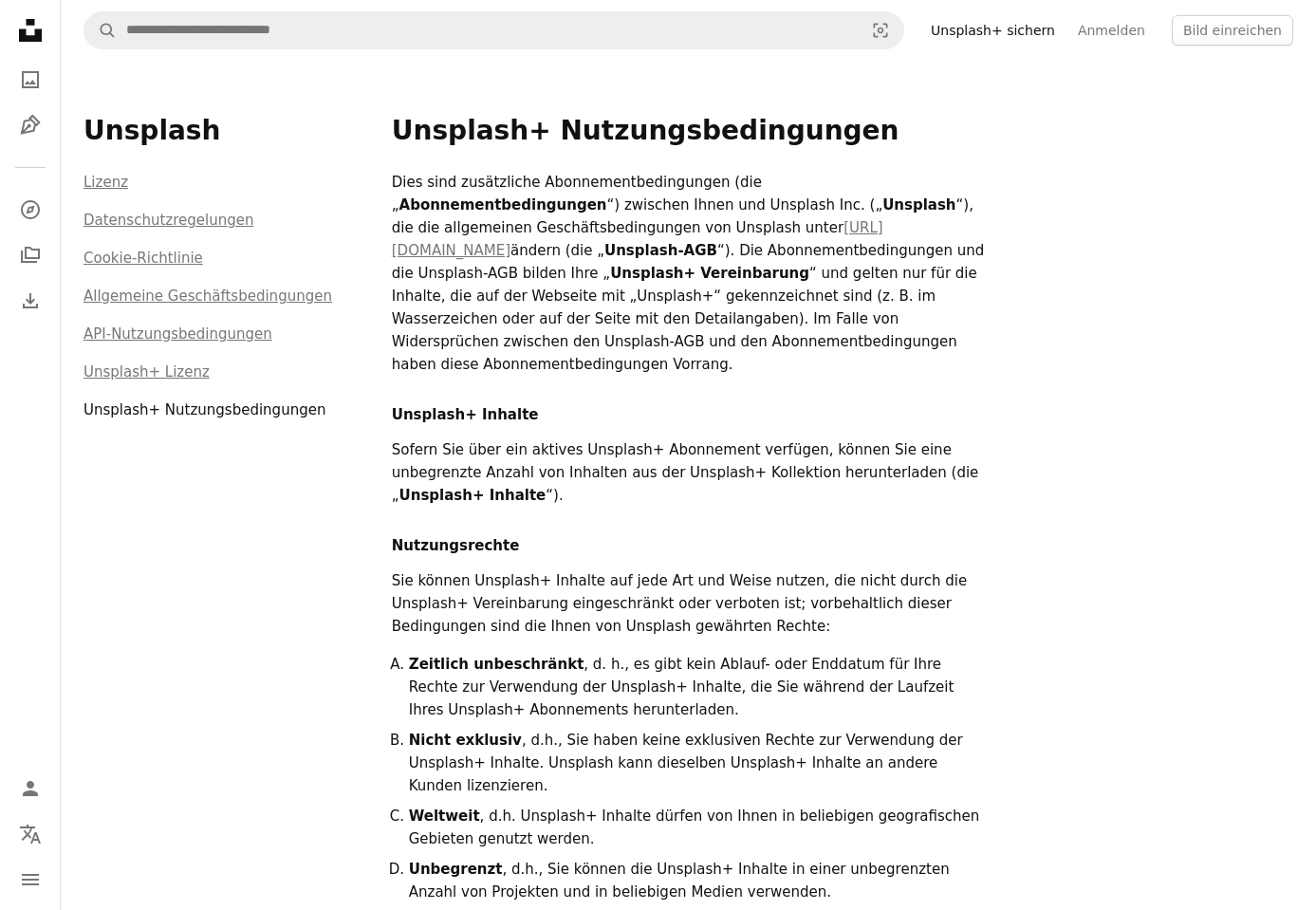
scroll to position [0, 0]
click at [818, 123] on h1 "Unsplash+ Nutzungsbedingungen" at bounding box center [843, 131] width 902 height 35
